Goal: Navigation & Orientation: Find specific page/section

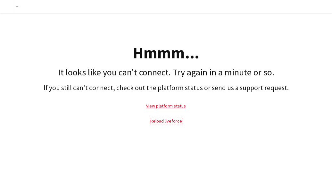
click at [165, 122] on link "Reload liveforce" at bounding box center [166, 121] width 32 height 6
click at [174, 122] on link "Reload liveforce" at bounding box center [166, 121] width 32 height 6
click at [167, 115] on p "Reload liveforce" at bounding box center [166, 121] width 326 height 15
click at [167, 118] on link "Reload liveforce" at bounding box center [166, 121] width 32 height 6
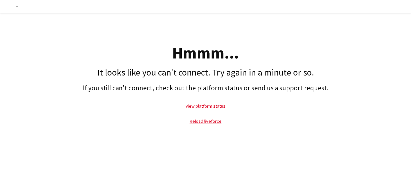
click at [212, 117] on p "Reload liveforce" at bounding box center [205, 121] width 404 height 15
click at [212, 120] on link "Reload liveforce" at bounding box center [206, 121] width 32 height 6
click at [202, 104] on link "View platform status" at bounding box center [205, 106] width 40 height 6
click at [218, 121] on link "Reload liveforce" at bounding box center [206, 121] width 32 height 6
click at [191, 109] on p "View platform status" at bounding box center [205, 105] width 404 height 15
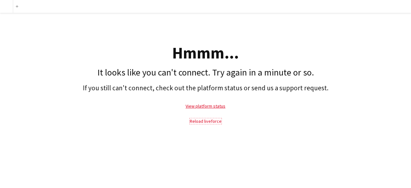
click at [198, 122] on link "Reload liveforce" at bounding box center [206, 121] width 32 height 6
click at [198, 121] on link "Reload liveforce" at bounding box center [206, 121] width 32 height 6
click at [199, 121] on link "Reload liveforce" at bounding box center [206, 121] width 32 height 6
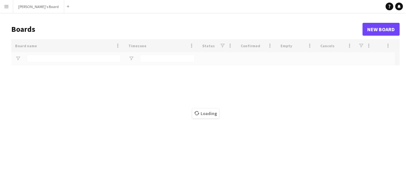
click at [12, 3] on button "Menu" at bounding box center [6, 6] width 13 height 13
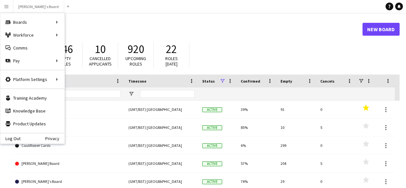
click at [148, 24] on h1 "Boards" at bounding box center [186, 29] width 351 height 10
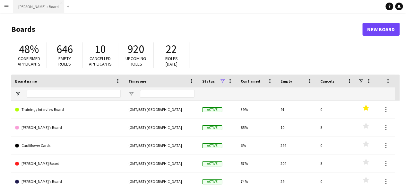
click at [24, 8] on button "[PERSON_NAME]'s Board Close" at bounding box center [38, 6] width 51 height 13
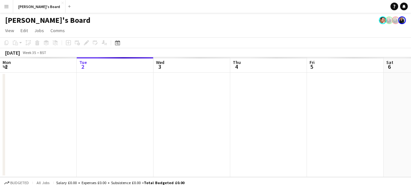
drag, startPoint x: 154, startPoint y: 138, endPoint x: 274, endPoint y: 183, distance: 127.9
click at [232, 140] on app-calendar-viewport "Sat 30 Sun 31 Mon 1 Tue 2 Wed 3 Thu 4 Fri 5 Sat 6 Sun 7 Mon 8 Tue 9" at bounding box center [205, 117] width 411 height 120
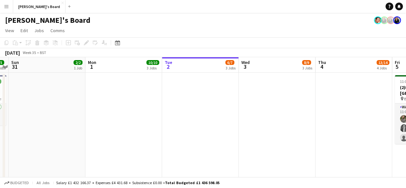
drag, startPoint x: 201, startPoint y: 140, endPoint x: 232, endPoint y: 140, distance: 30.8
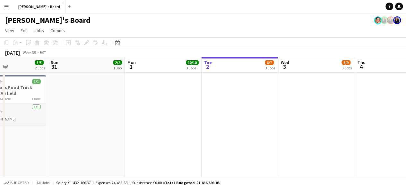
drag, startPoint x: 83, startPoint y: 118, endPoint x: 270, endPoint y: 140, distance: 188.0
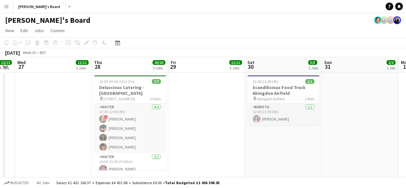
drag, startPoint x: 203, startPoint y: 140, endPoint x: 213, endPoint y: 141, distance: 10.3
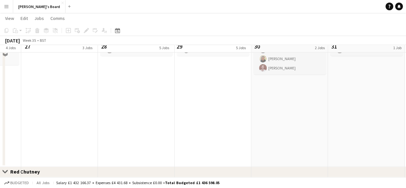
scroll to position [425, 0]
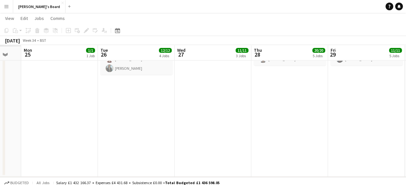
drag, startPoint x: 139, startPoint y: 102, endPoint x: 308, endPoint y: 120, distance: 170.2
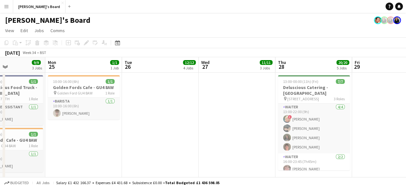
scroll to position [0, 181]
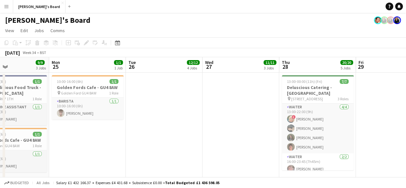
drag, startPoint x: 183, startPoint y: 134, endPoint x: 196, endPoint y: 132, distance: 12.7
